Goal: Obtain resource: Obtain resource

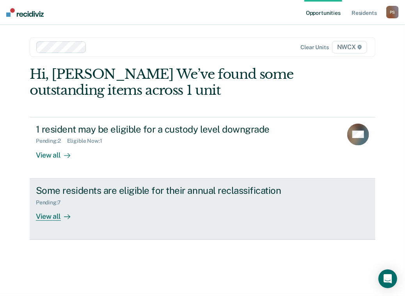
click at [53, 201] on div "Pending : 7" at bounding box center [51, 202] width 31 height 7
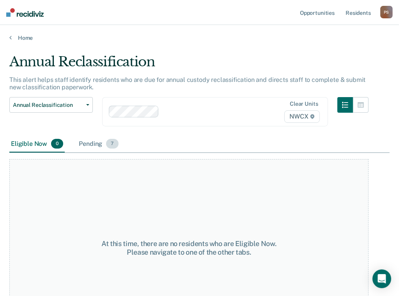
click at [115, 144] on span "7" at bounding box center [112, 144] width 12 height 10
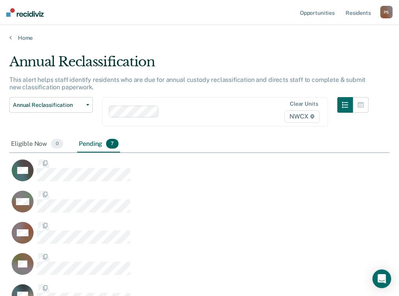
scroll to position [315, 374]
click at [115, 144] on span "7" at bounding box center [112, 144] width 12 height 10
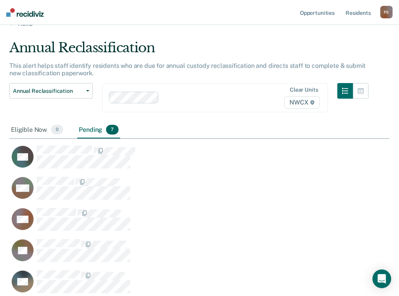
scroll to position [39, 0]
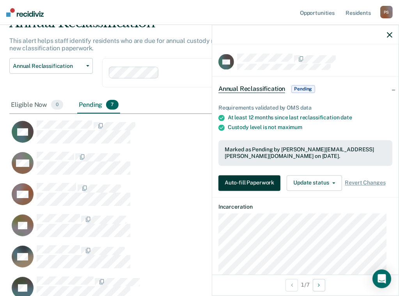
click at [248, 182] on button "Auto-fill Paperwork" at bounding box center [249, 183] width 62 height 16
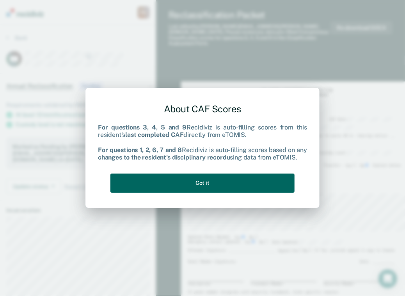
click at [248, 182] on button "Got it" at bounding box center [202, 182] width 184 height 19
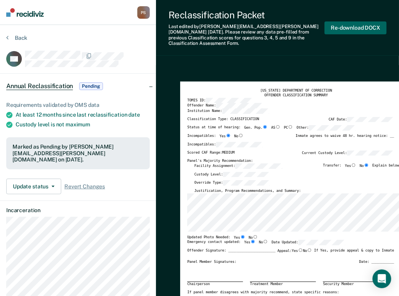
click at [344, 25] on button "Re-download DOCX" at bounding box center [355, 27] width 62 height 13
type textarea "x"
